Goal: Task Accomplishment & Management: Use online tool/utility

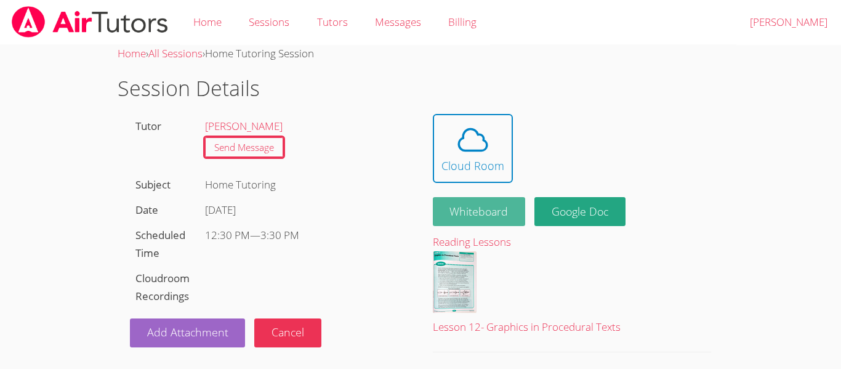
click at [459, 217] on button "Whiteboard" at bounding box center [479, 211] width 93 height 29
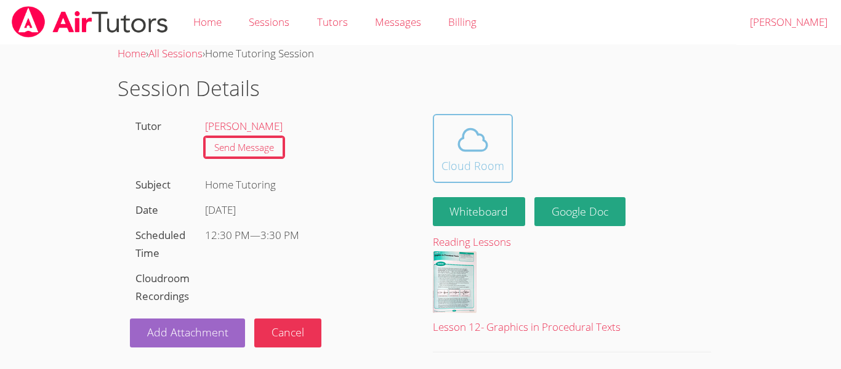
click at [463, 140] on icon at bounding box center [472, 139] width 34 height 34
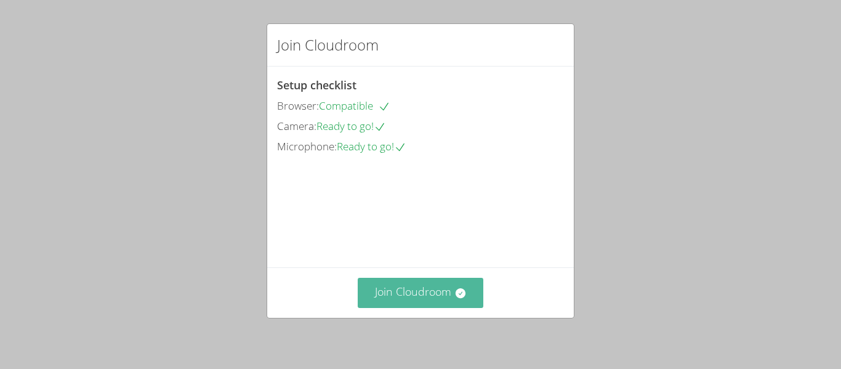
click at [431, 287] on button "Join Cloudroom" at bounding box center [421, 293] width 126 height 30
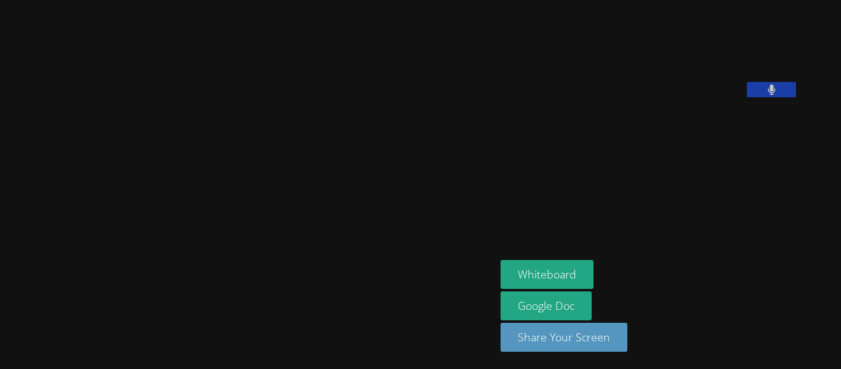
click at [156, 121] on video at bounding box center [248, 159] width 185 height 273
click at [156, 126] on video at bounding box center [248, 159] width 185 height 273
click at [282, 135] on video at bounding box center [248, 159] width 185 height 273
click at [297, 130] on video at bounding box center [248, 159] width 185 height 273
click at [340, 136] on video at bounding box center [248, 159] width 185 height 273
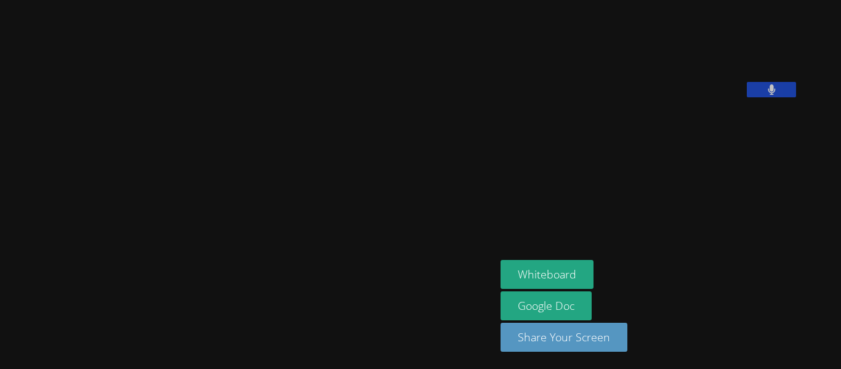
click at [340, 129] on video at bounding box center [248, 159] width 185 height 273
click at [194, 176] on video at bounding box center [248, 159] width 185 height 273
click at [190, 183] on video at bounding box center [248, 159] width 185 height 273
click at [186, 180] on video at bounding box center [248, 159] width 185 height 273
click at [340, 125] on video at bounding box center [248, 159] width 185 height 273
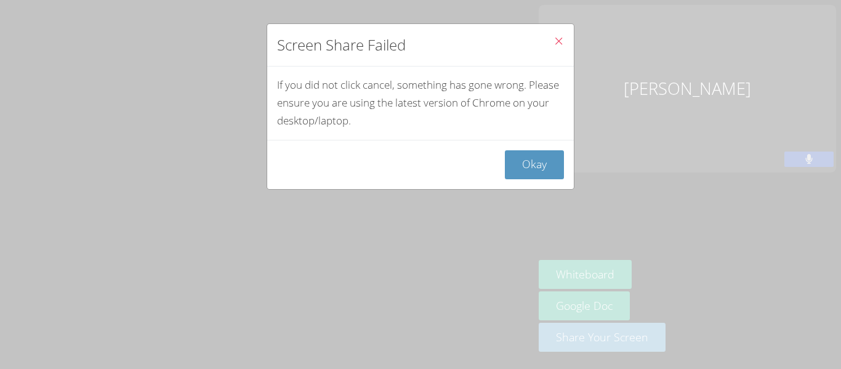
click at [556, 46] on icon "Close" at bounding box center [558, 41] width 10 height 10
click at [556, 42] on icon "Close" at bounding box center [558, 41] width 10 height 10
click at [555, 37] on icon "Close" at bounding box center [558, 41] width 10 height 10
click at [558, 41] on icon "Close" at bounding box center [558, 41] width 10 height 10
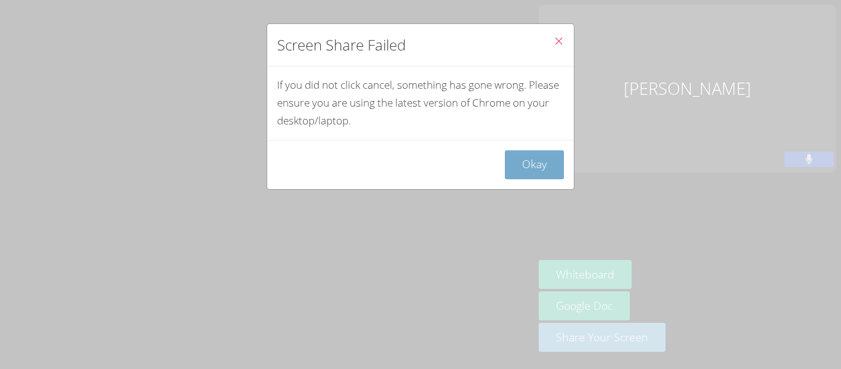
click at [539, 158] on button "Okay" at bounding box center [534, 164] width 59 height 29
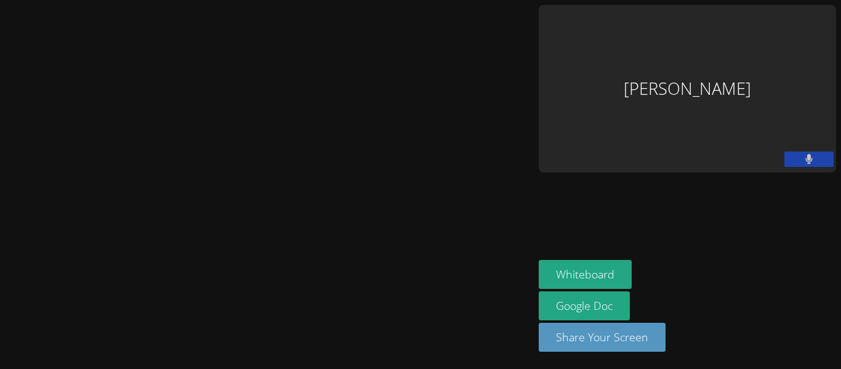
click at [814, 151] on button at bounding box center [808, 158] width 49 height 15
